Goal: Information Seeking & Learning: Learn about a topic

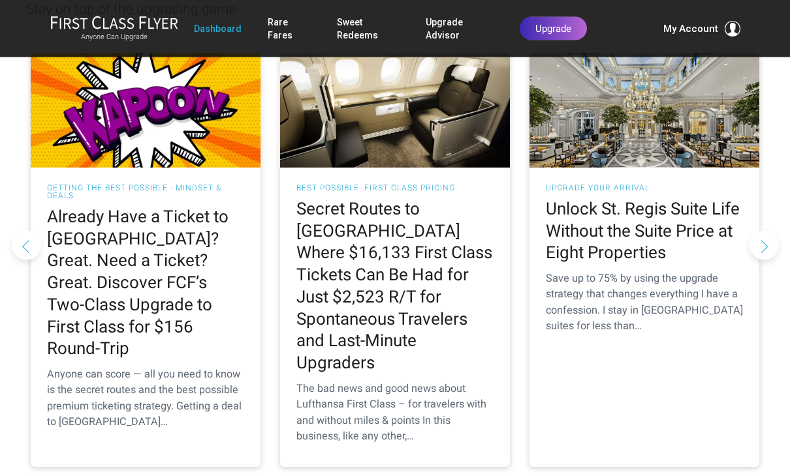
scroll to position [1287, 0]
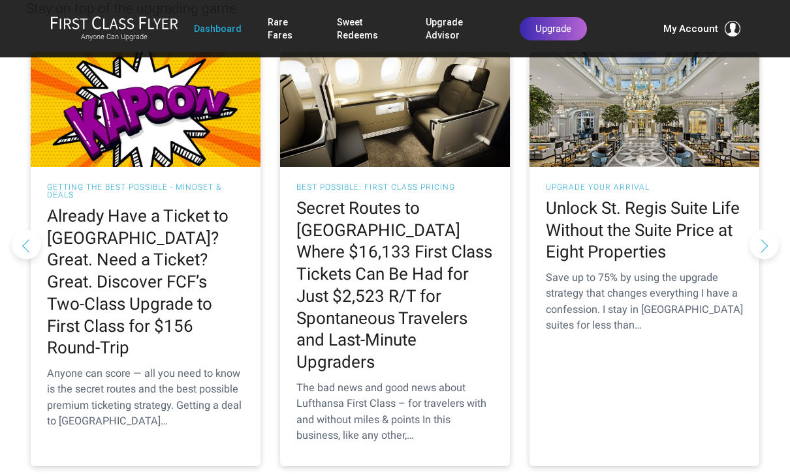
click at [634, 198] on h2 "Unlock St. Regis Suite Life Without the Suite Price at Eight Properties" at bounding box center [644, 231] width 197 height 66
click at [641, 167] on div "Upgrade Your Arrival Unlock St. Regis Suite Life Without the Suite Price at Eig…" at bounding box center [644, 261] width 230 height 189
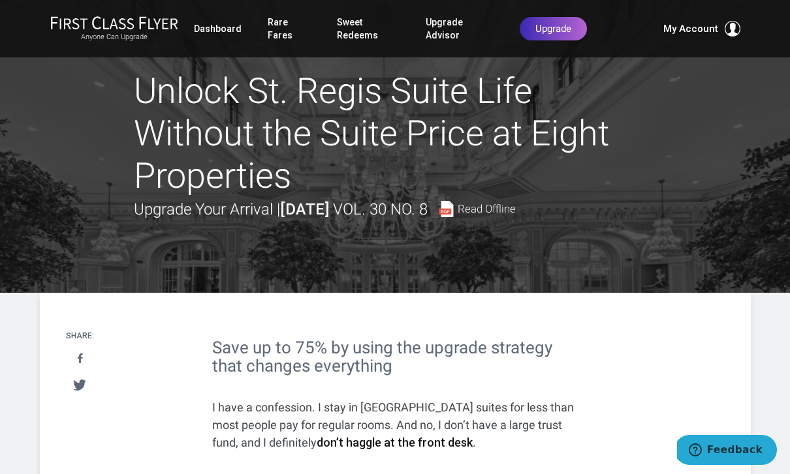
click at [219, 33] on link "Dashboard" at bounding box center [218, 28] width 48 height 23
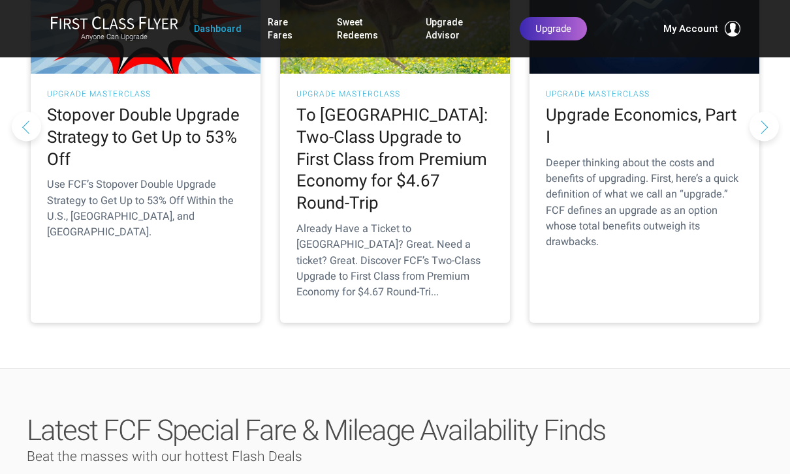
scroll to position [322, 0]
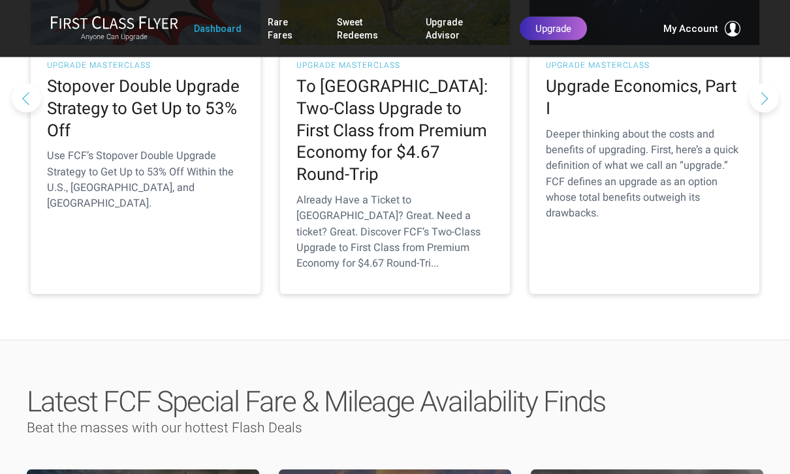
click at [414, 193] on p "Already Have a Ticket to [GEOGRAPHIC_DATA]? Great. Need a ticket? Great. Discov…" at bounding box center [394, 232] width 197 height 79
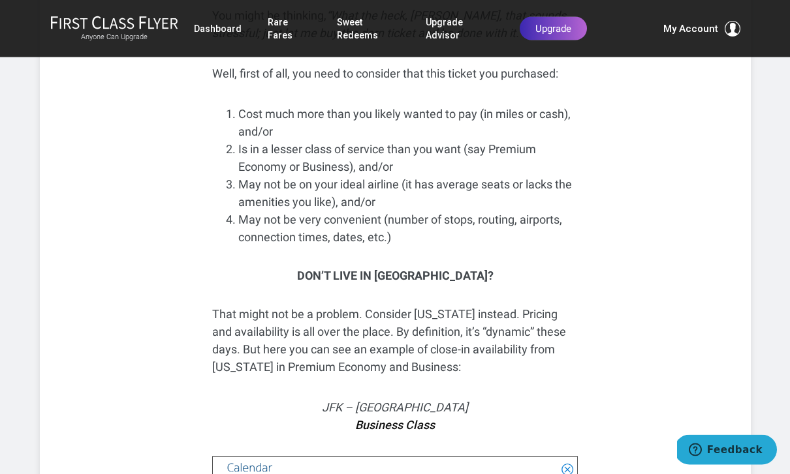
scroll to position [3371, 0]
